Goal: Task Accomplishment & Management: Use online tool/utility

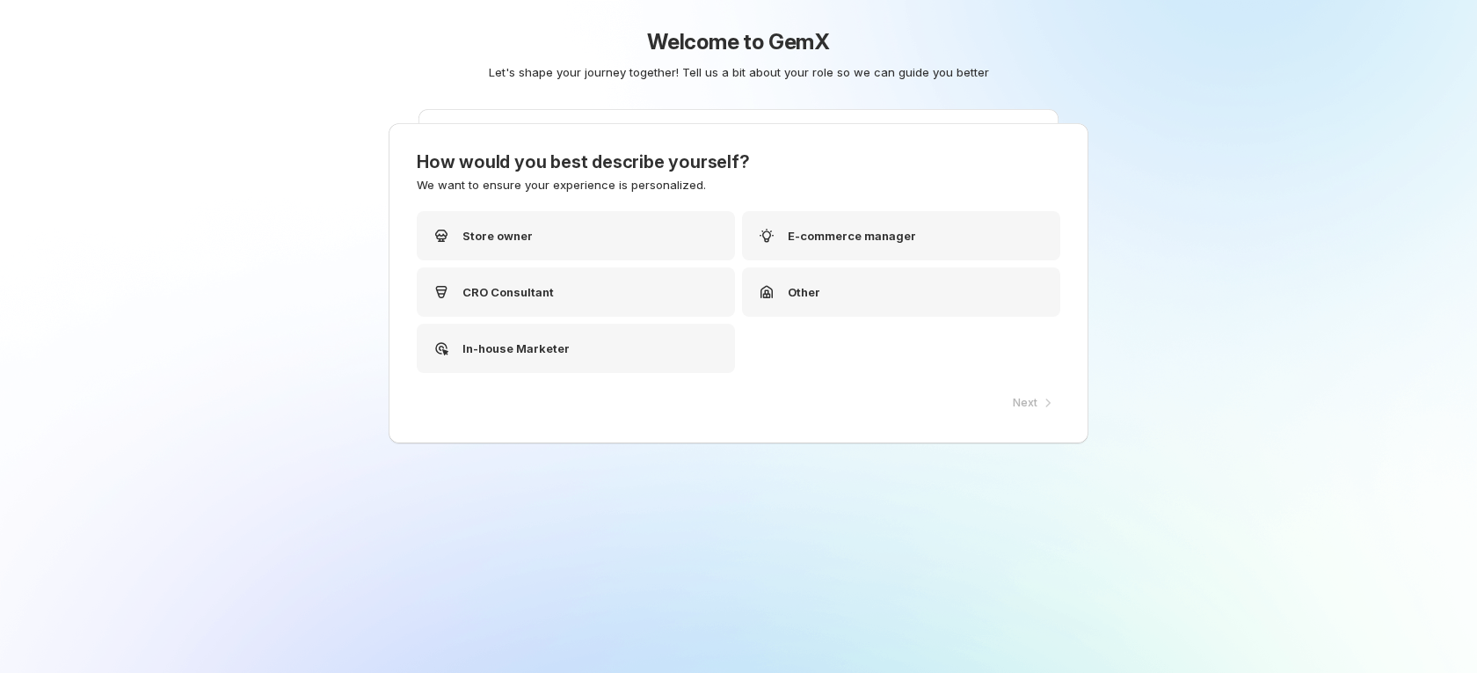
click at [1224, 241] on div "Welcome to GemX Let's shape your journey together! Tell us a bit about your rol…" at bounding box center [738, 336] width 1477 height 673
click at [577, 229] on div "Store owner" at bounding box center [576, 235] width 318 height 49
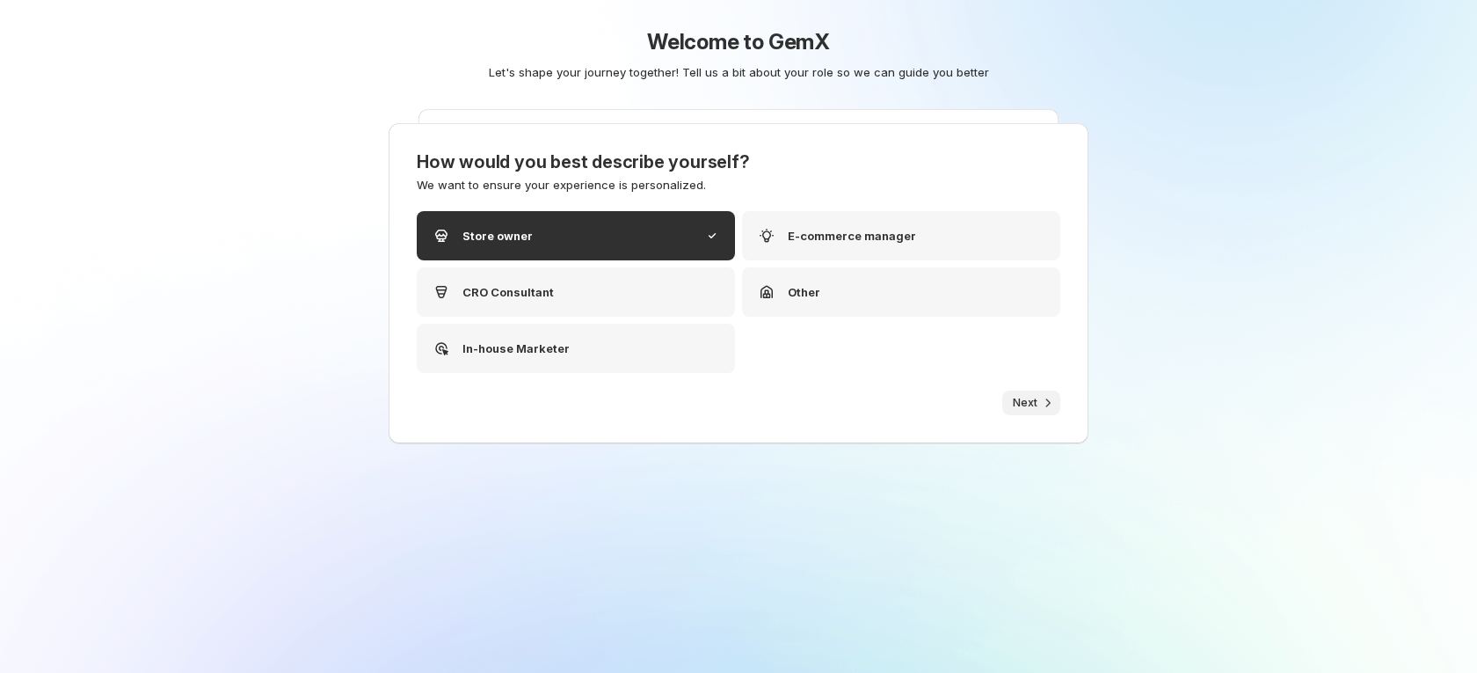
click at [1039, 404] on icon "button" at bounding box center [1048, 403] width 18 height 18
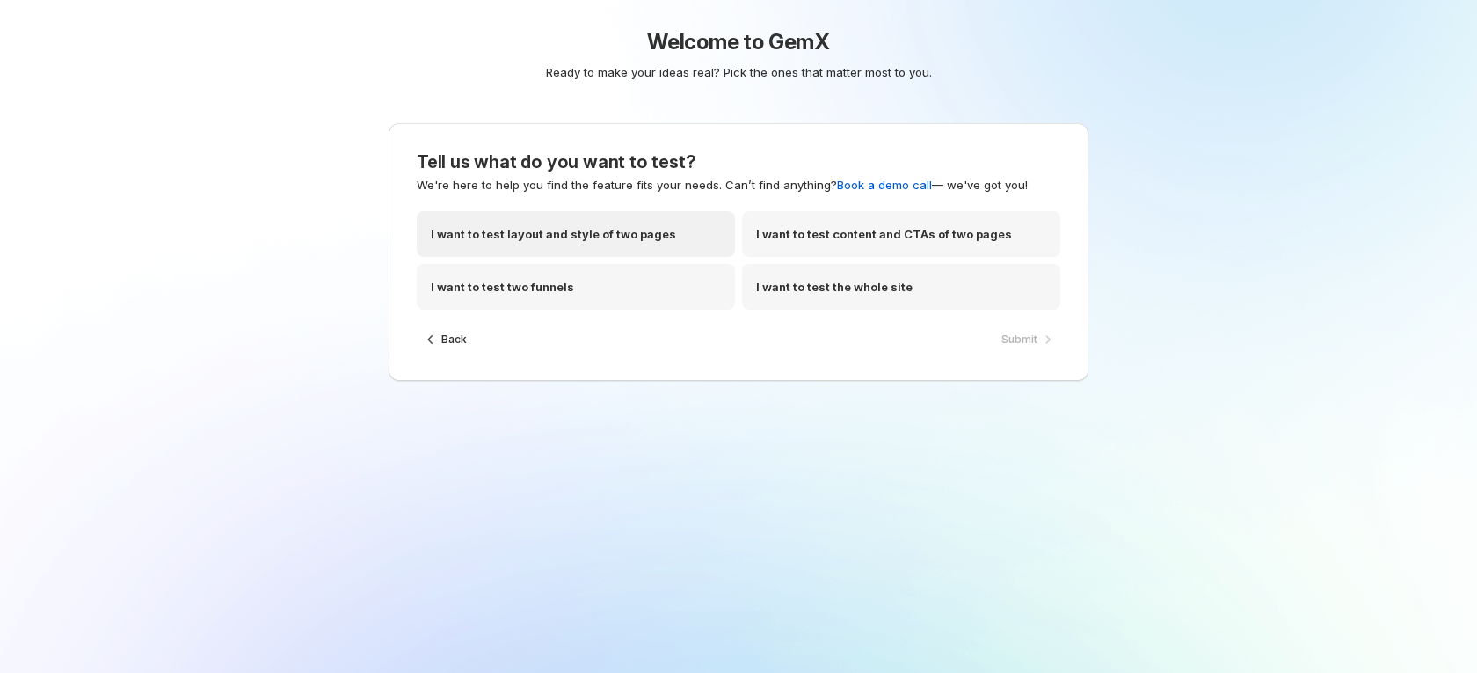
click at [619, 246] on div "I want to test layout and style of two pages" at bounding box center [576, 234] width 318 height 46
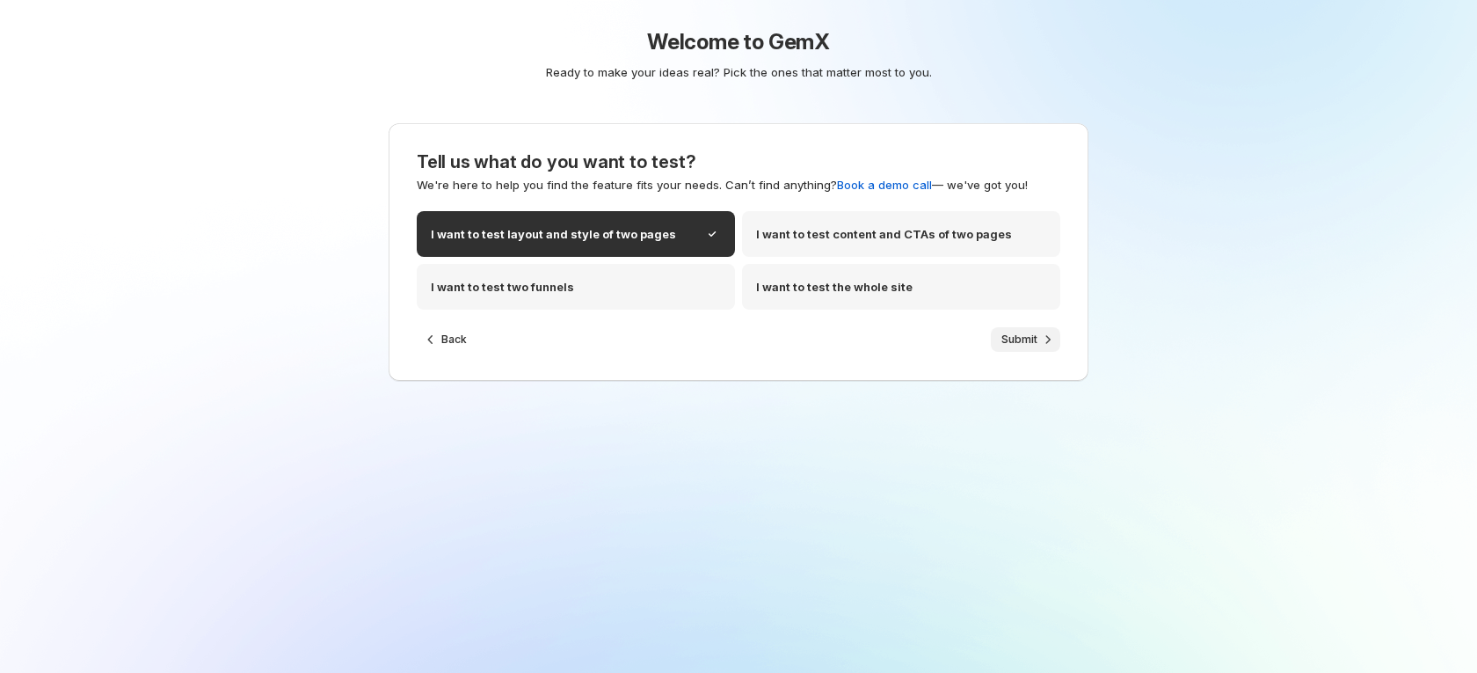
click at [1004, 334] on span "Submit" at bounding box center [1019, 339] width 36 height 14
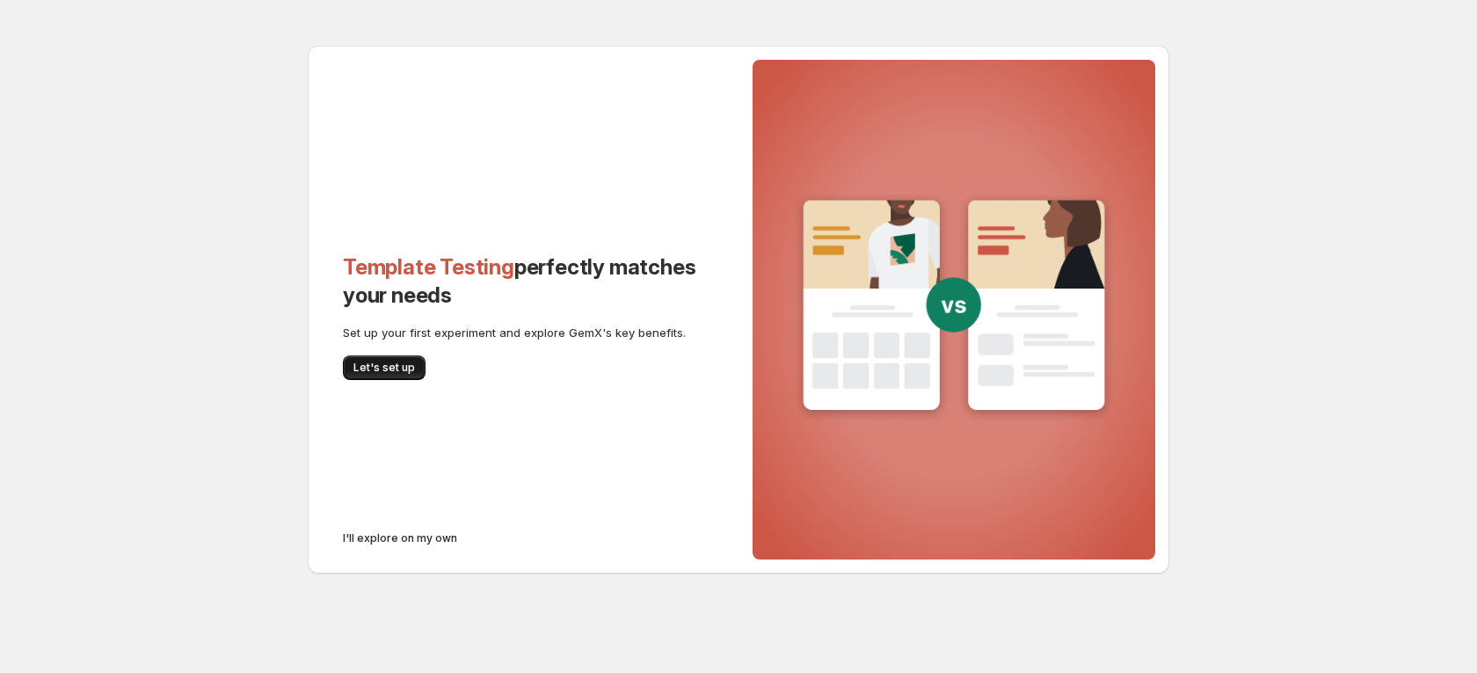
click at [409, 360] on button "Let's set up" at bounding box center [384, 367] width 83 height 25
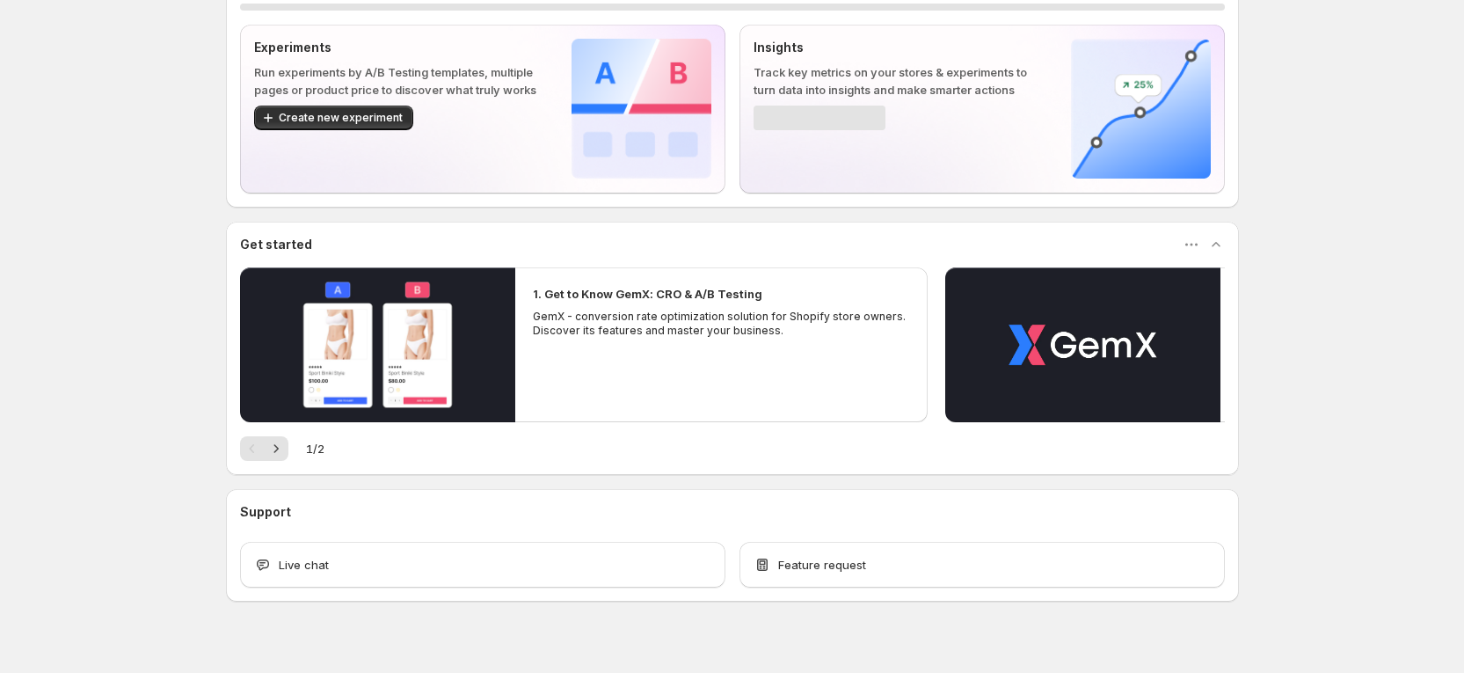
scroll to position [112, 0]
